Goal: Go to known website: Access a specific website the user already knows

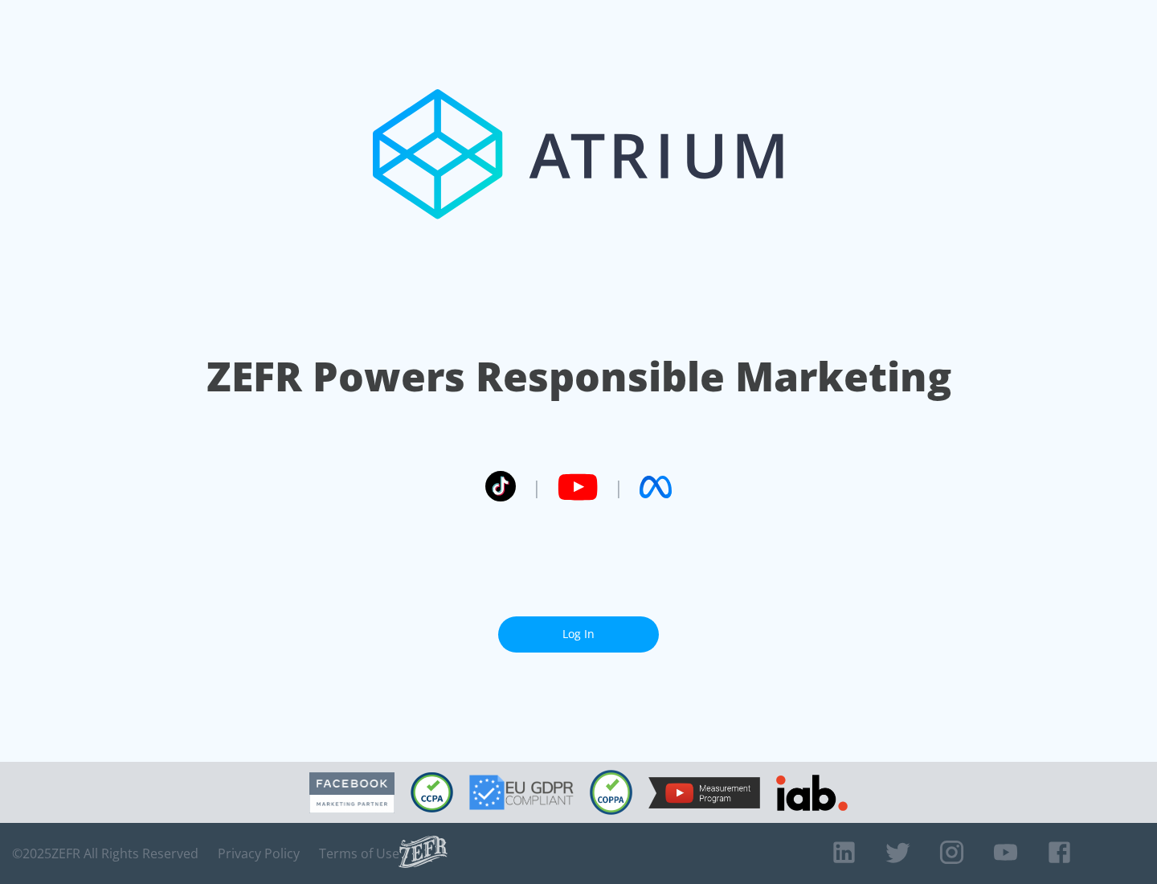
click at [579, 634] on link "Log In" at bounding box center [578, 634] width 161 height 36
